Goal: Information Seeking & Learning: Learn about a topic

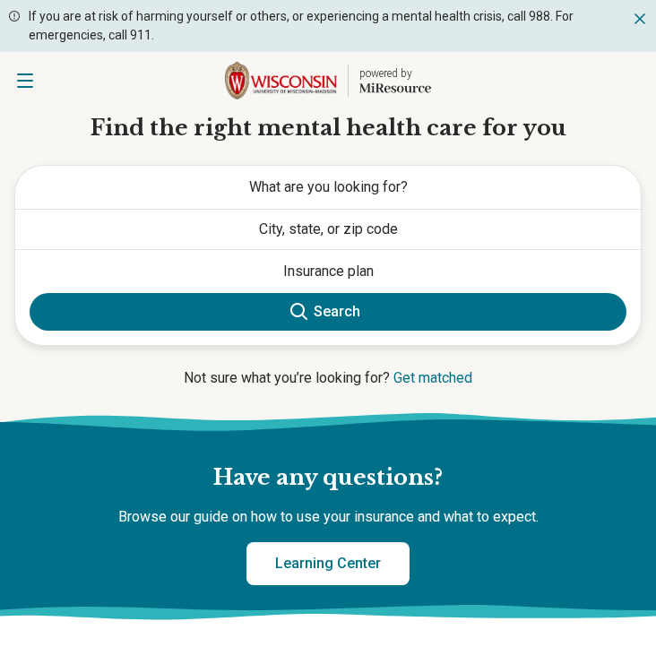
click at [401, 228] on button "City, state, or zip code" at bounding box center [328, 229] width 626 height 39
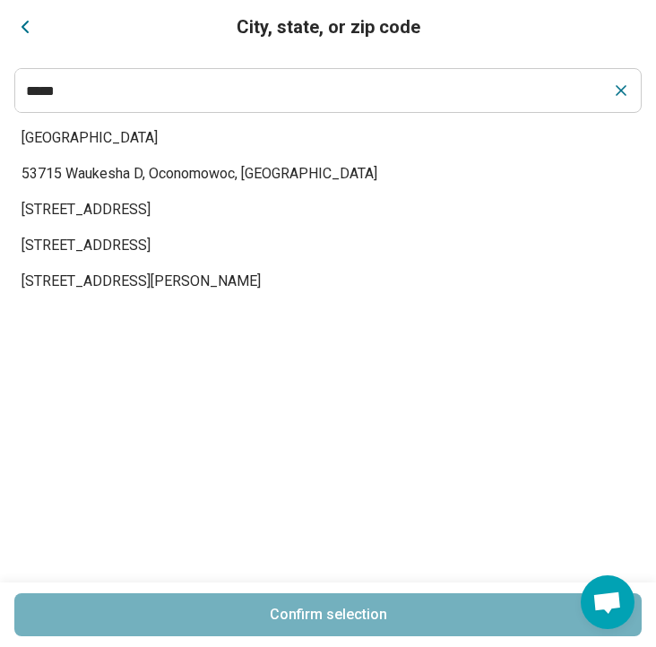
type input "*****"
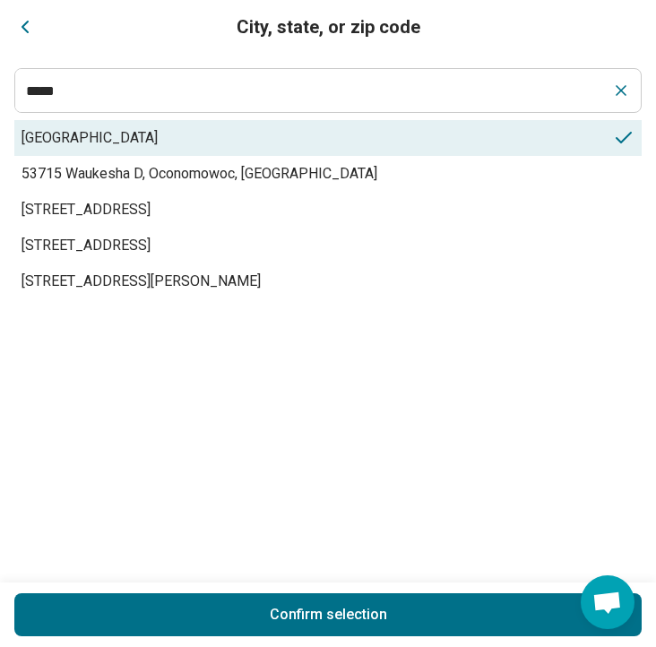
click at [322, 132] on span "[GEOGRAPHIC_DATA]" at bounding box center [318, 138] width 592 height 22
click at [385, 624] on button "Confirm selection" at bounding box center [328, 615] width 628 height 43
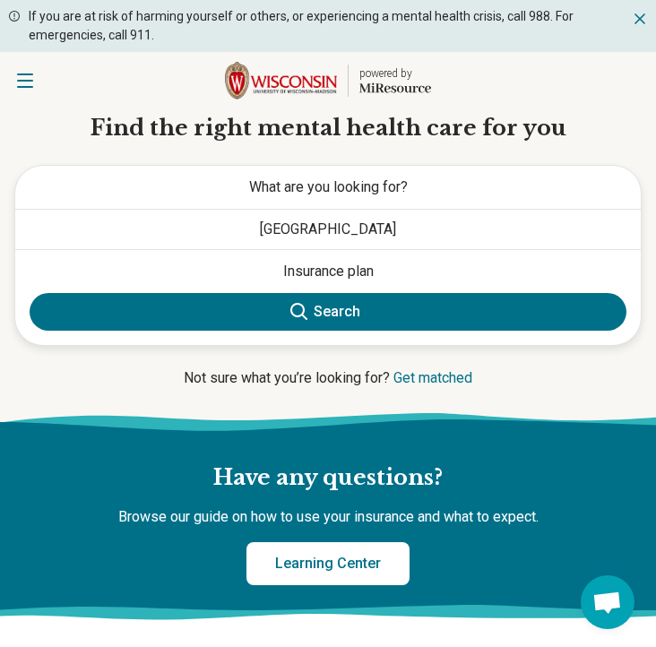
click at [403, 195] on span "What are you looking for?" at bounding box center [328, 186] width 159 height 17
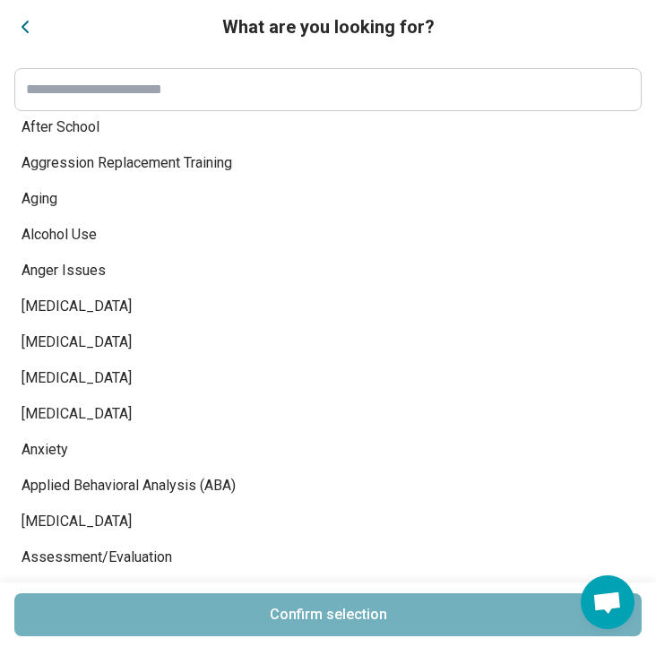
scroll to position [404, 0]
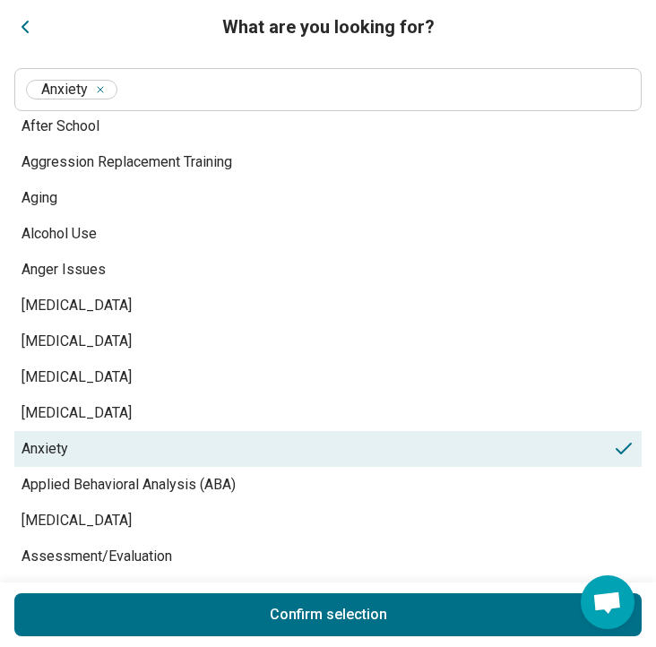
click at [46, 441] on span "Anxiety" at bounding box center [318, 449] width 592 height 22
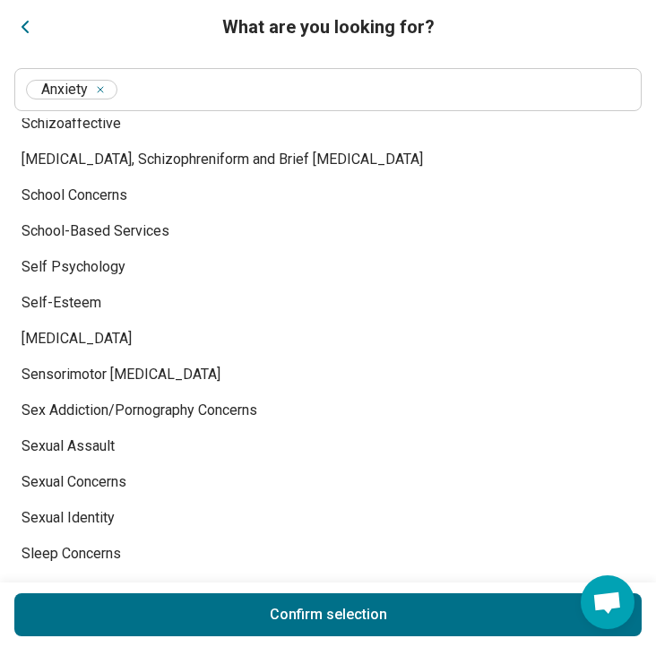
scroll to position [9378, 0]
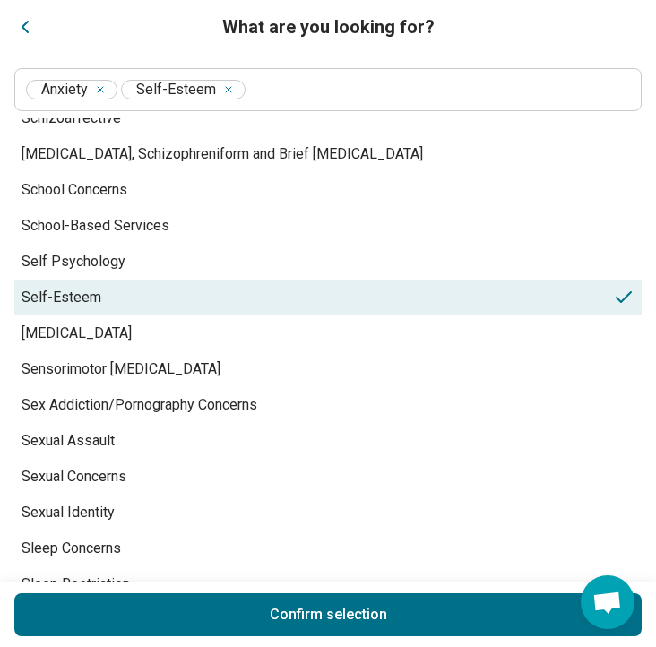
click at [78, 297] on span "Self-Esteem" at bounding box center [318, 298] width 592 height 22
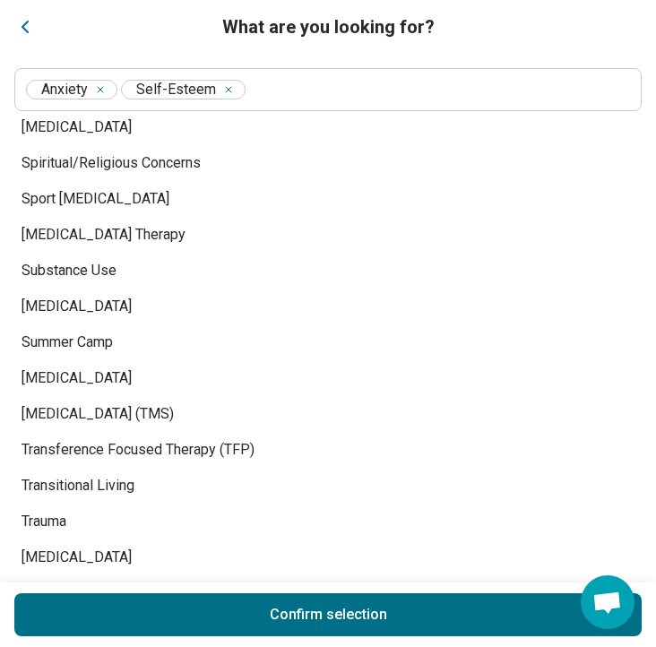
scroll to position [10259, 0]
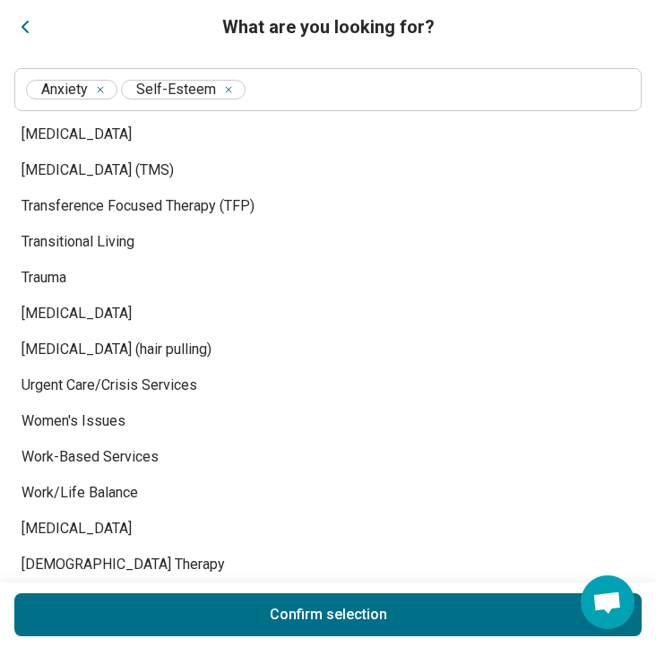
click at [167, 492] on span "Work/Life Balance" at bounding box center [318, 493] width 592 height 22
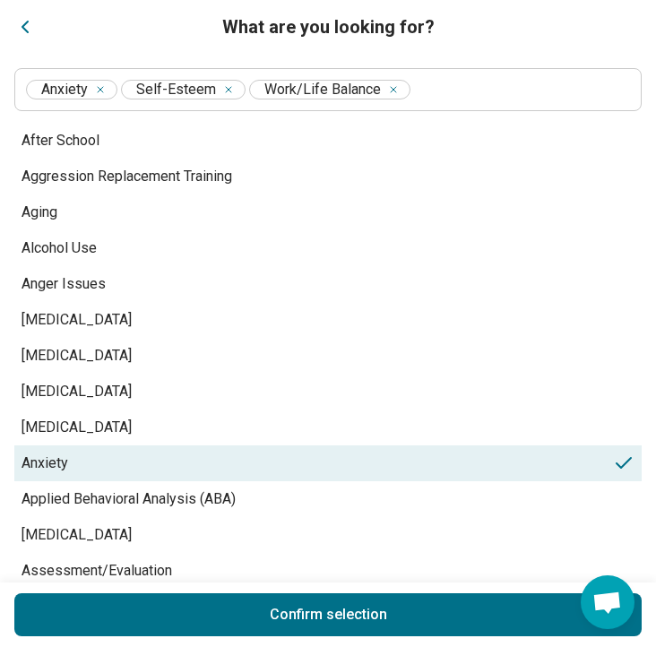
scroll to position [0, 0]
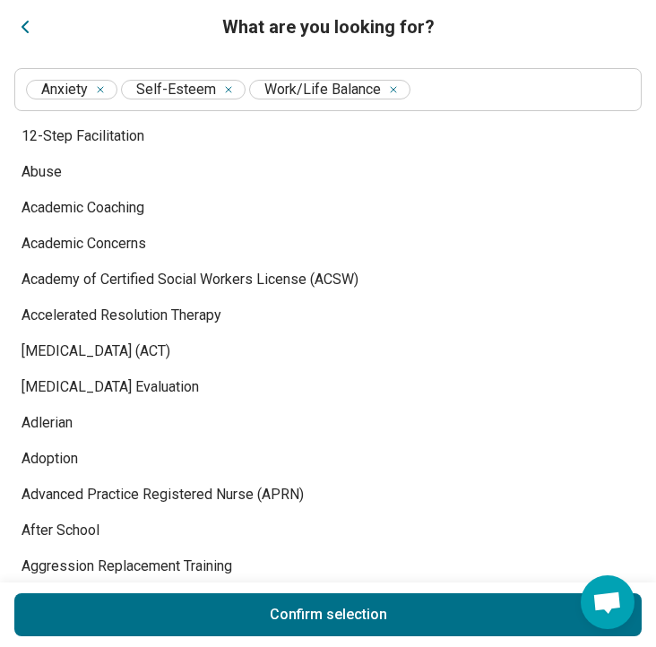
click at [405, 612] on button "Confirm selection" at bounding box center [328, 615] width 628 height 43
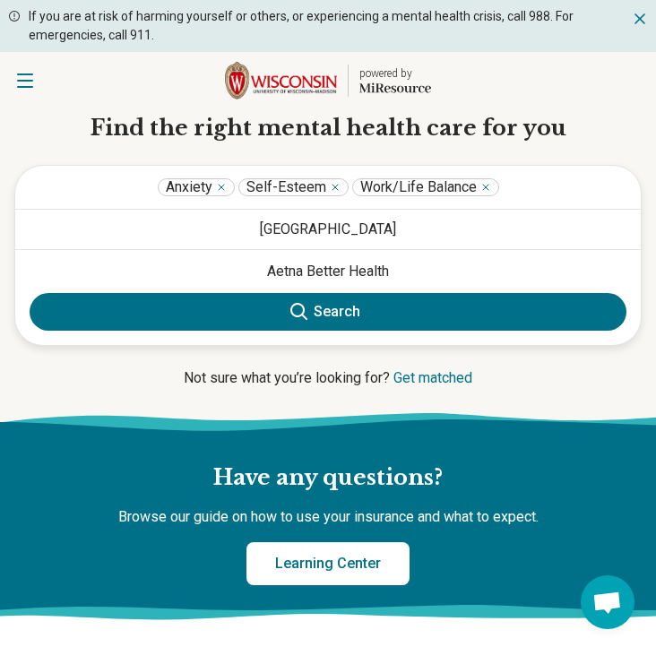
click at [307, 311] on icon at bounding box center [300, 312] width 22 height 22
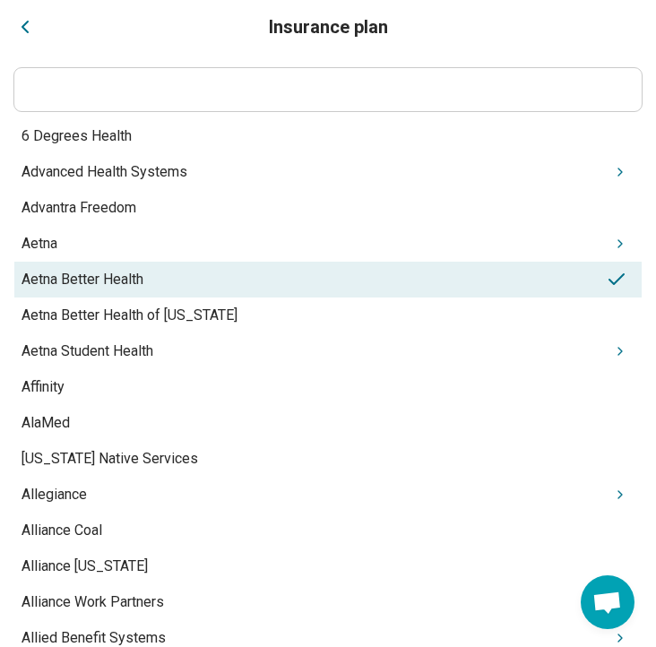
drag, startPoint x: 345, startPoint y: 276, endPoint x: 308, endPoint y: 79, distance: 200.8
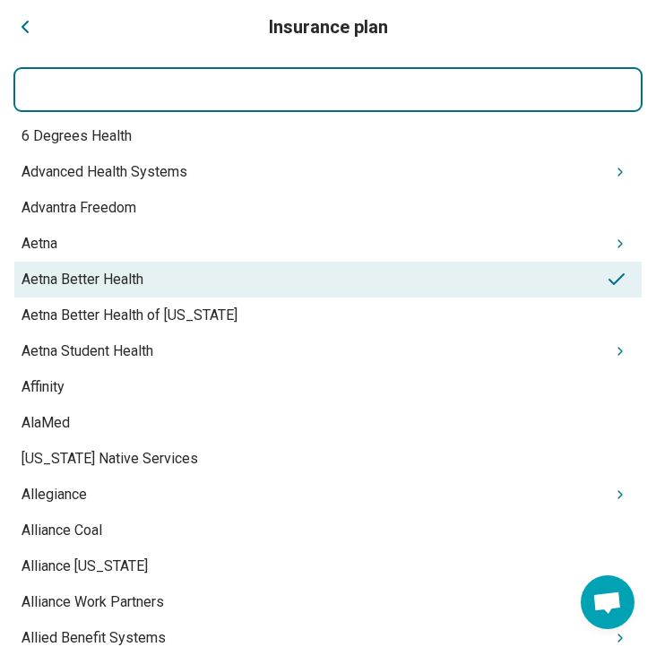
click at [308, 84] on input at bounding box center [328, 89] width 628 height 43
type input "**********"
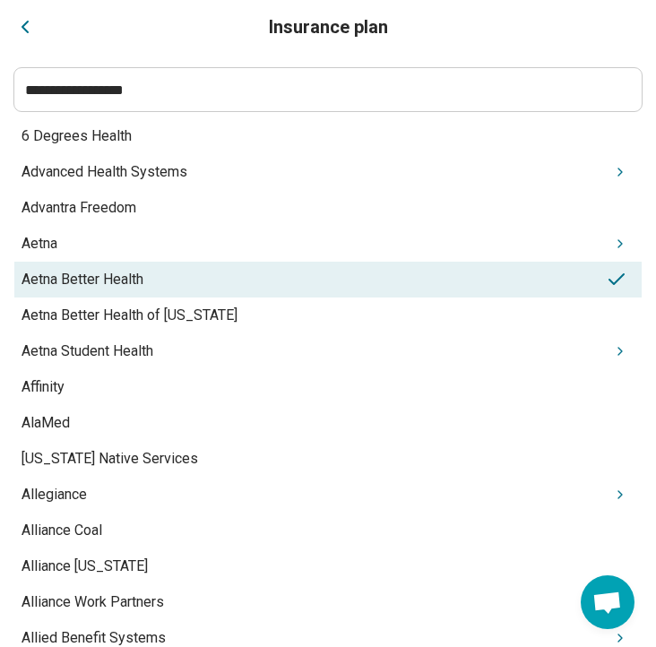
click at [23, 30] on icon "Close" at bounding box center [25, 27] width 22 height 22
